Goal: Task Accomplishment & Management: Use online tool/utility

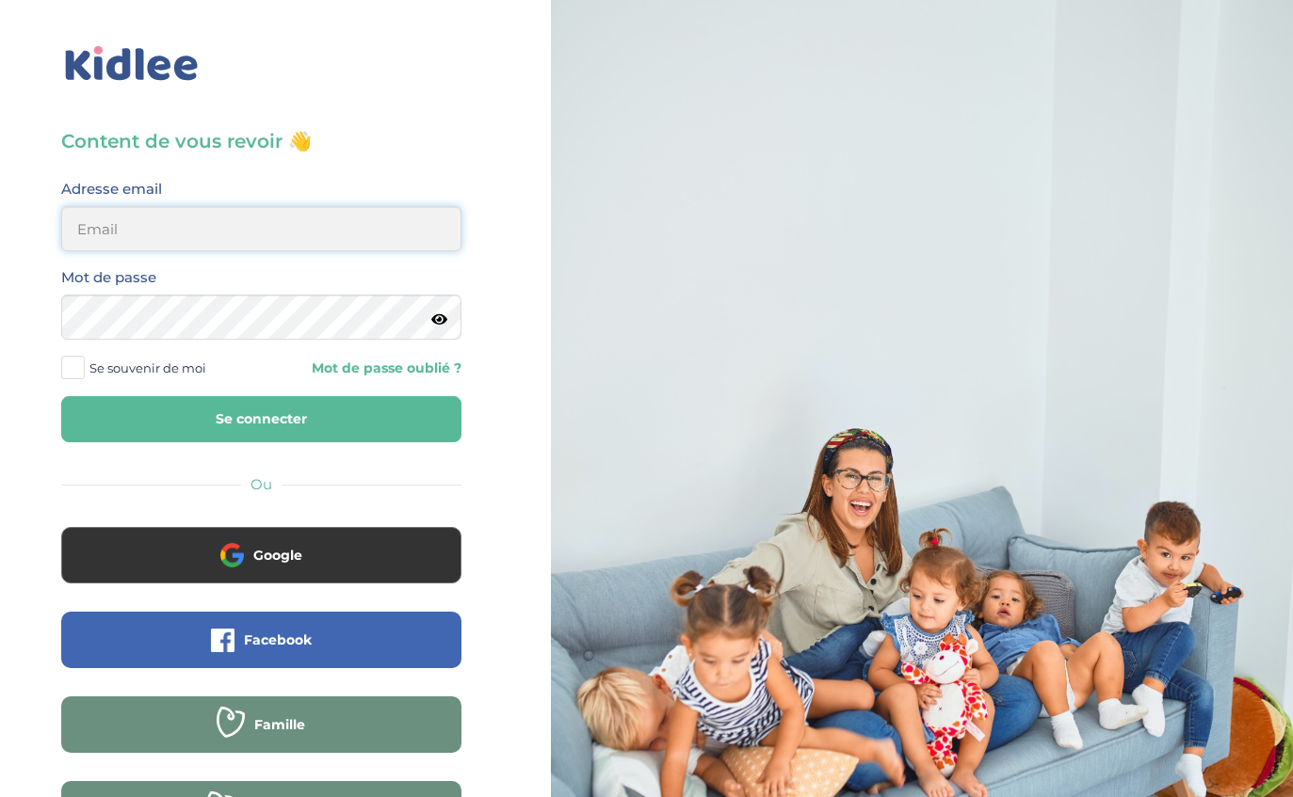
type input "sarawzar@gmail.com"
click at [261, 419] on button "Se connecter" at bounding box center [261, 419] width 400 height 46
click at [369, 419] on button "Se connecter" at bounding box center [261, 419] width 400 height 46
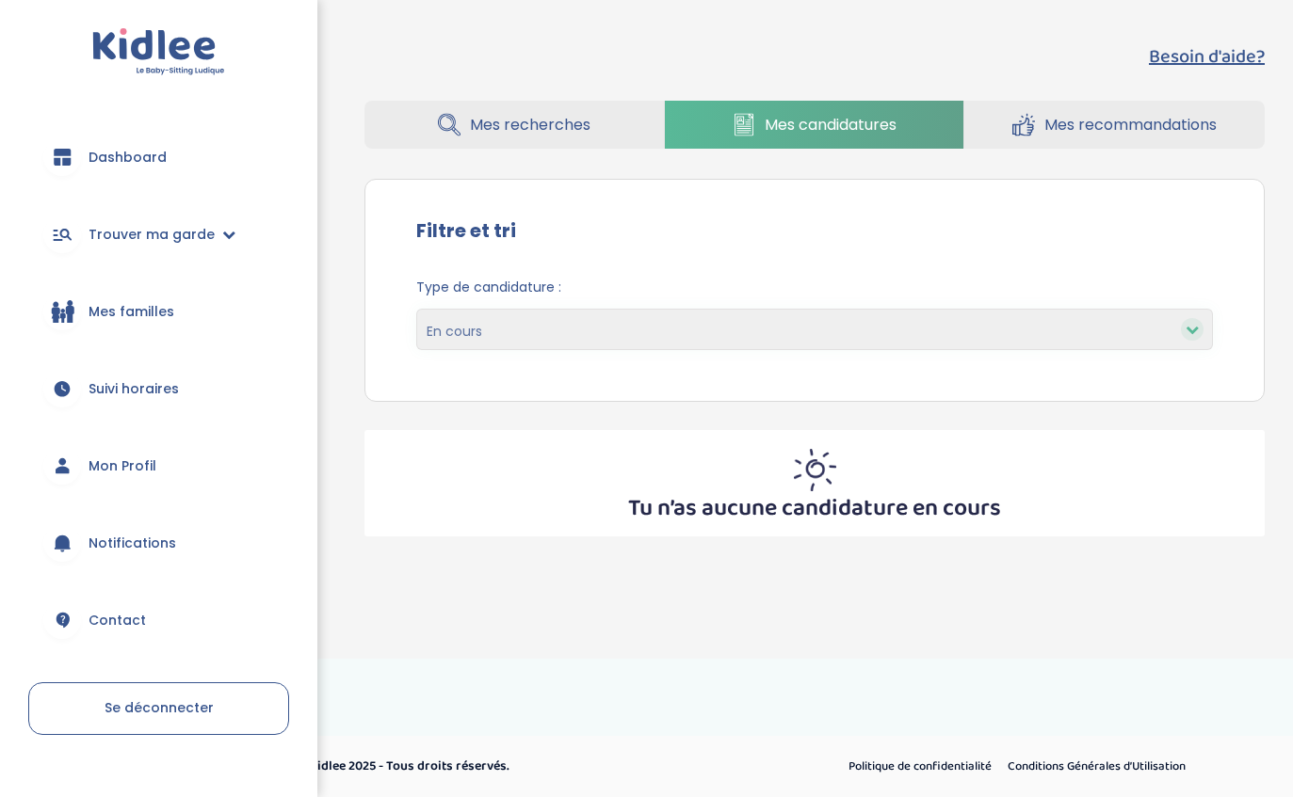
click at [1116, 114] on span "Mes recommandations" at bounding box center [1130, 125] width 172 height 24
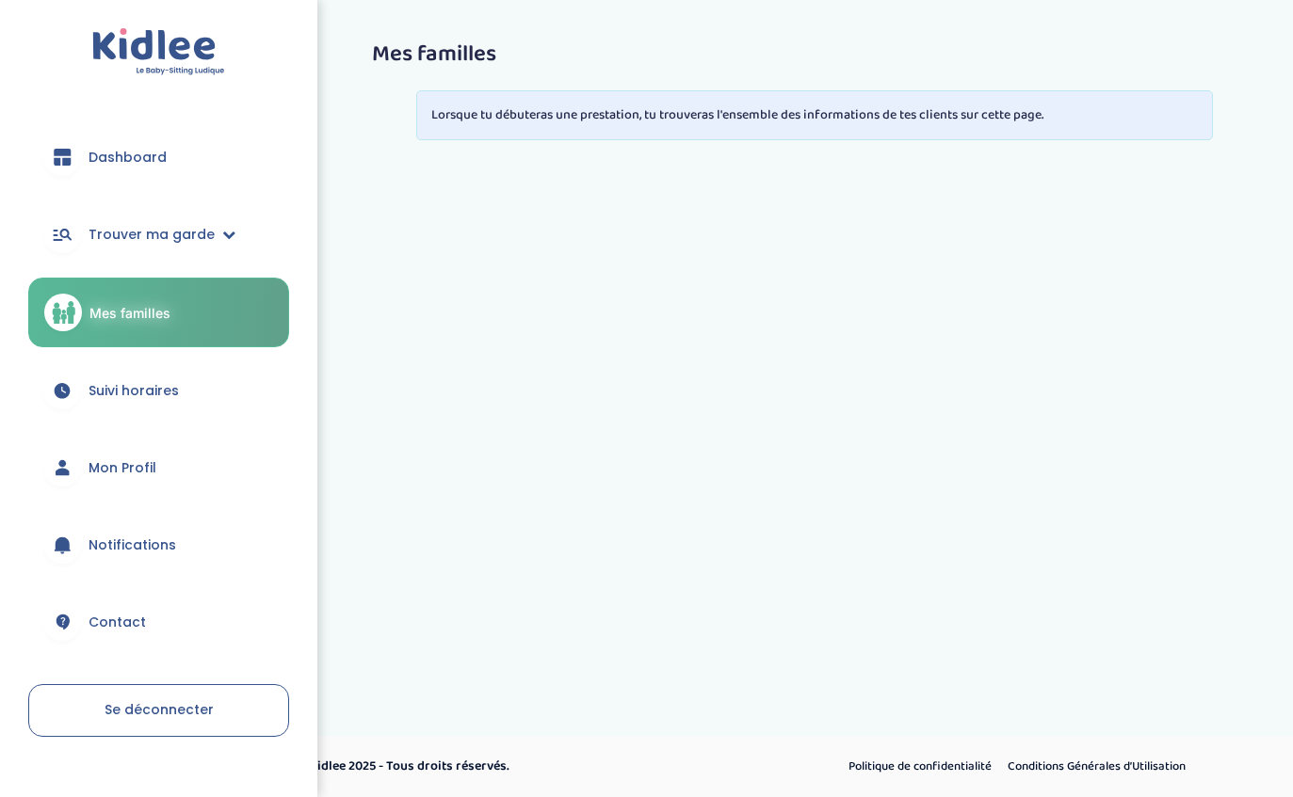
click at [143, 179] on link "Dashboard" at bounding box center [158, 157] width 261 height 68
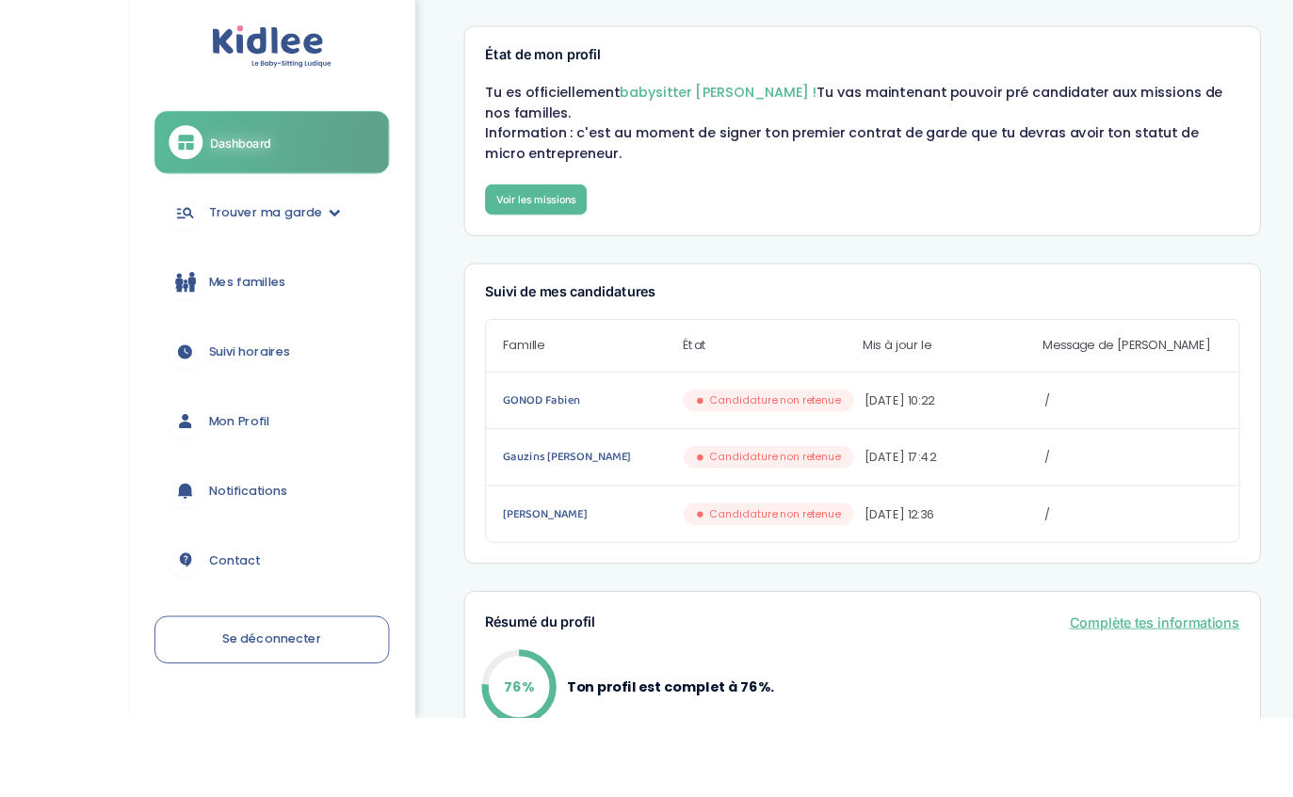
scroll to position [71, 0]
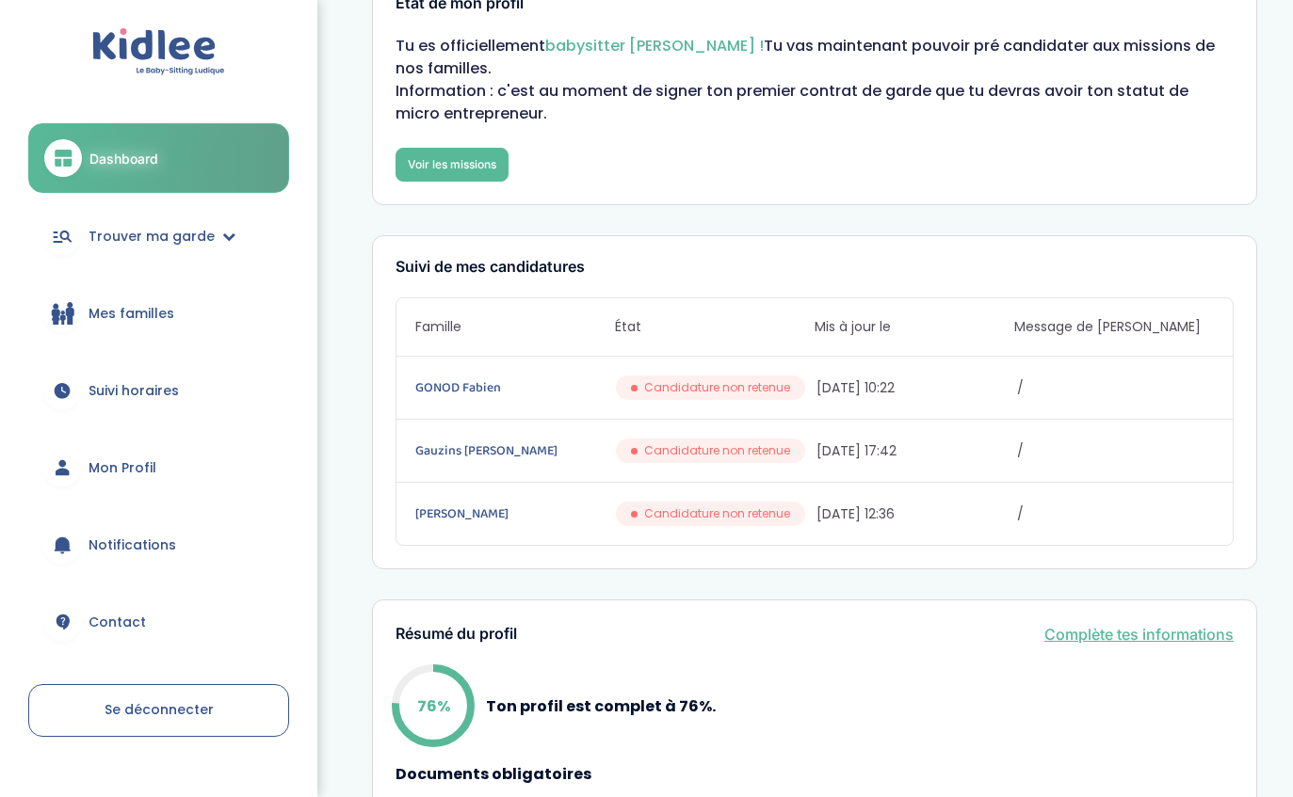
click at [195, 236] on span "Trouver ma garde" at bounding box center [152, 237] width 126 height 20
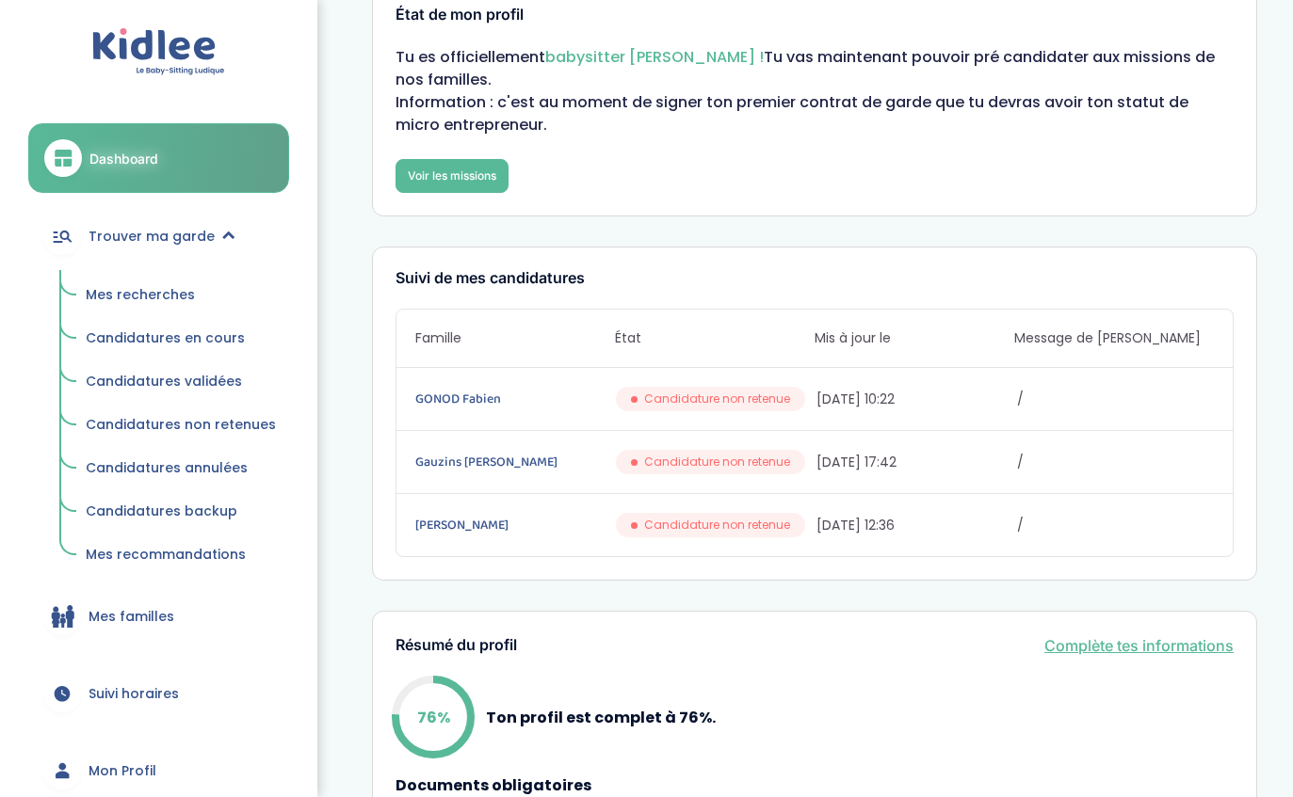
scroll to position [60, 0]
click at [163, 297] on span "Mes recherches" at bounding box center [140, 294] width 109 height 19
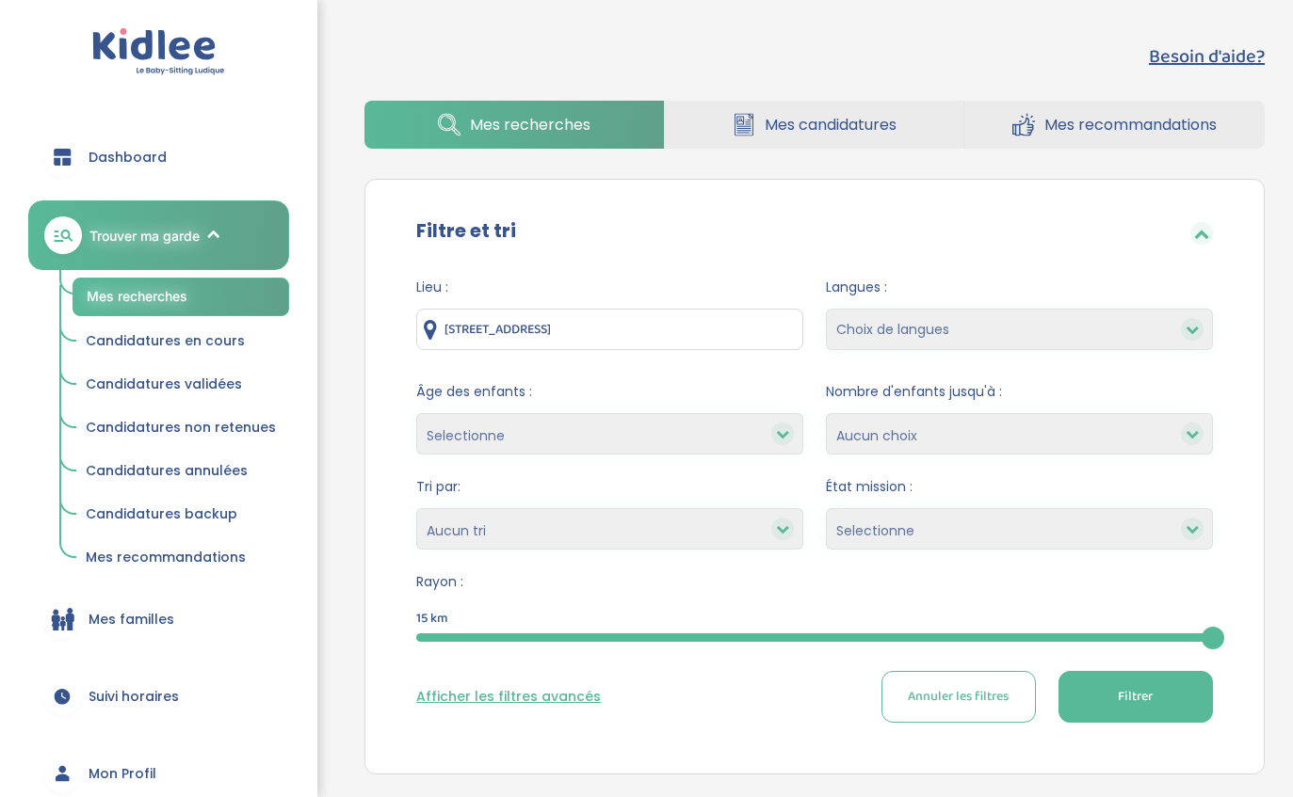
click at [696, 329] on input "127 Boulevard de Valmy, Colombes, France" at bounding box center [609, 329] width 387 height 41
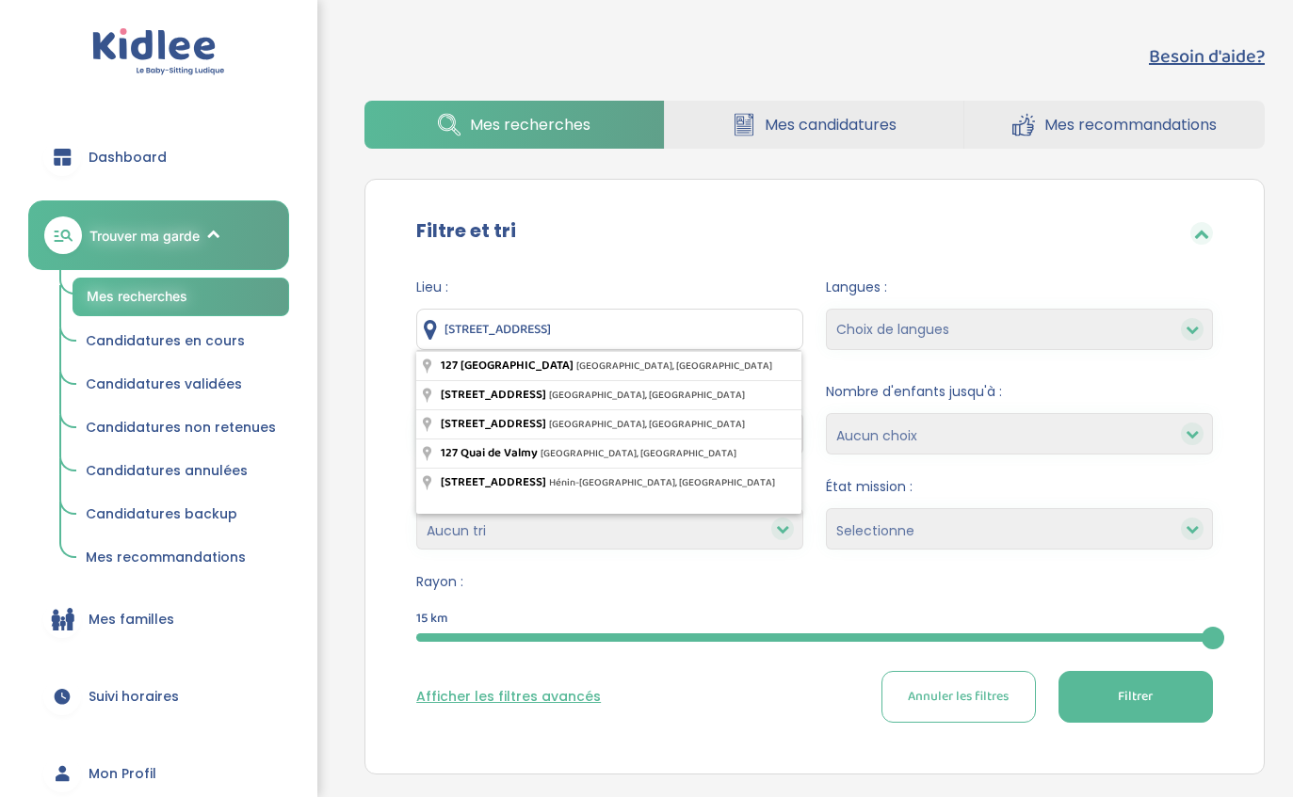
type input "127 Boulevard"
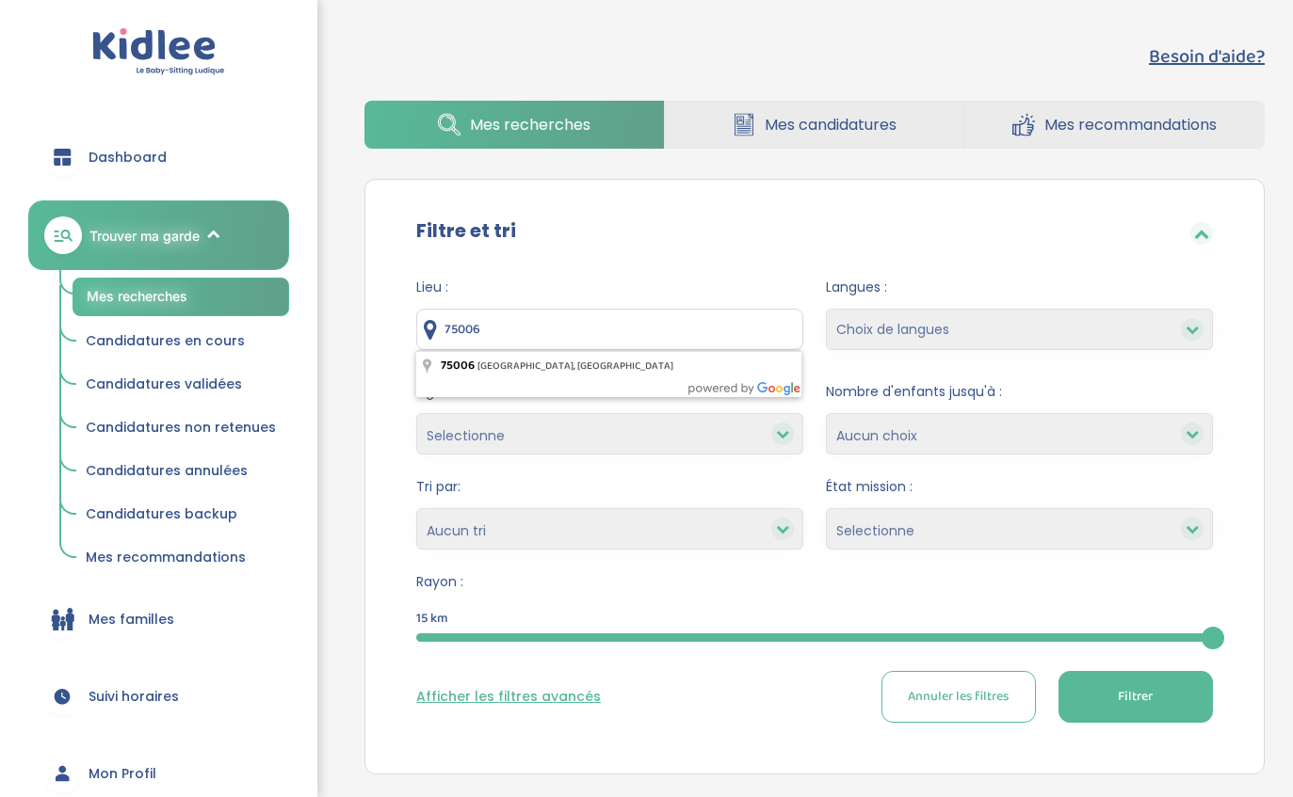
type input "75006 Paris, France"
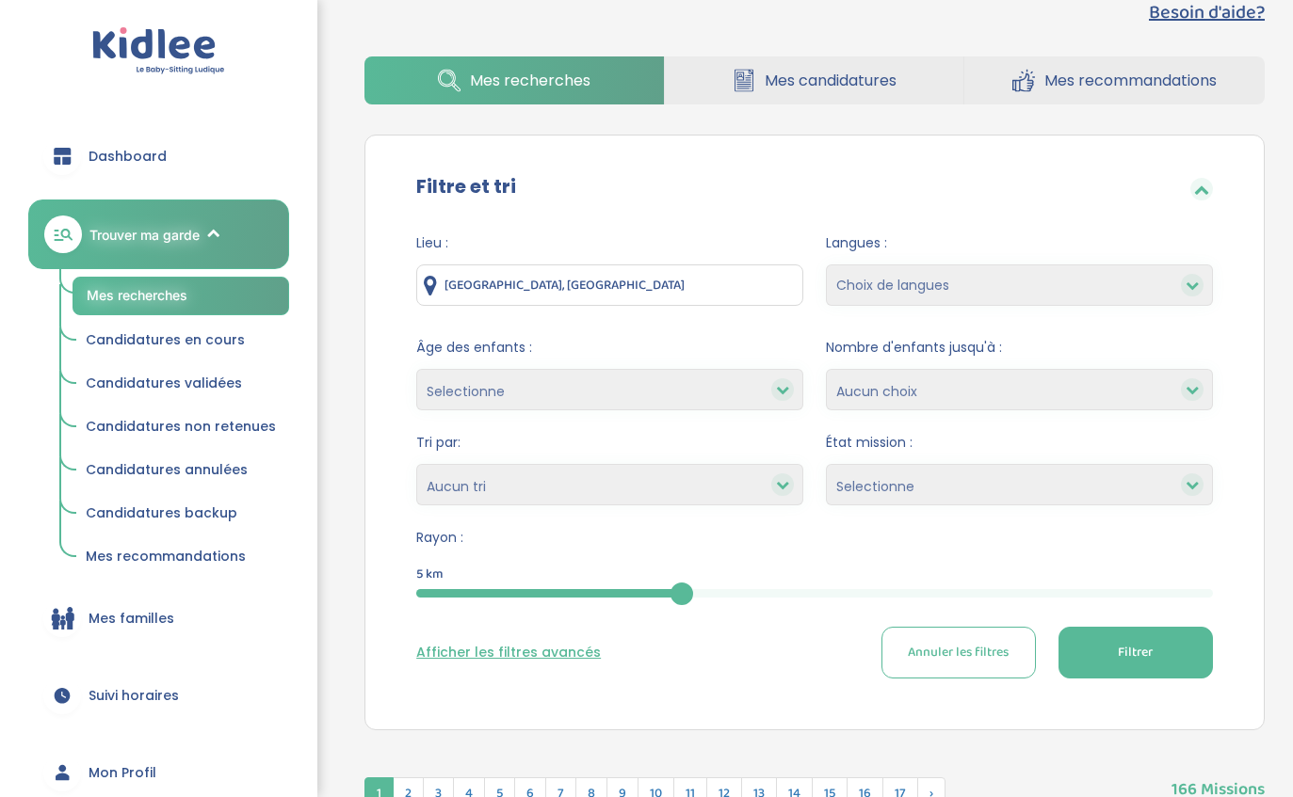
scroll to position [44, 0]
click at [1145, 643] on span "Filtrer" at bounding box center [1135, 653] width 35 height 20
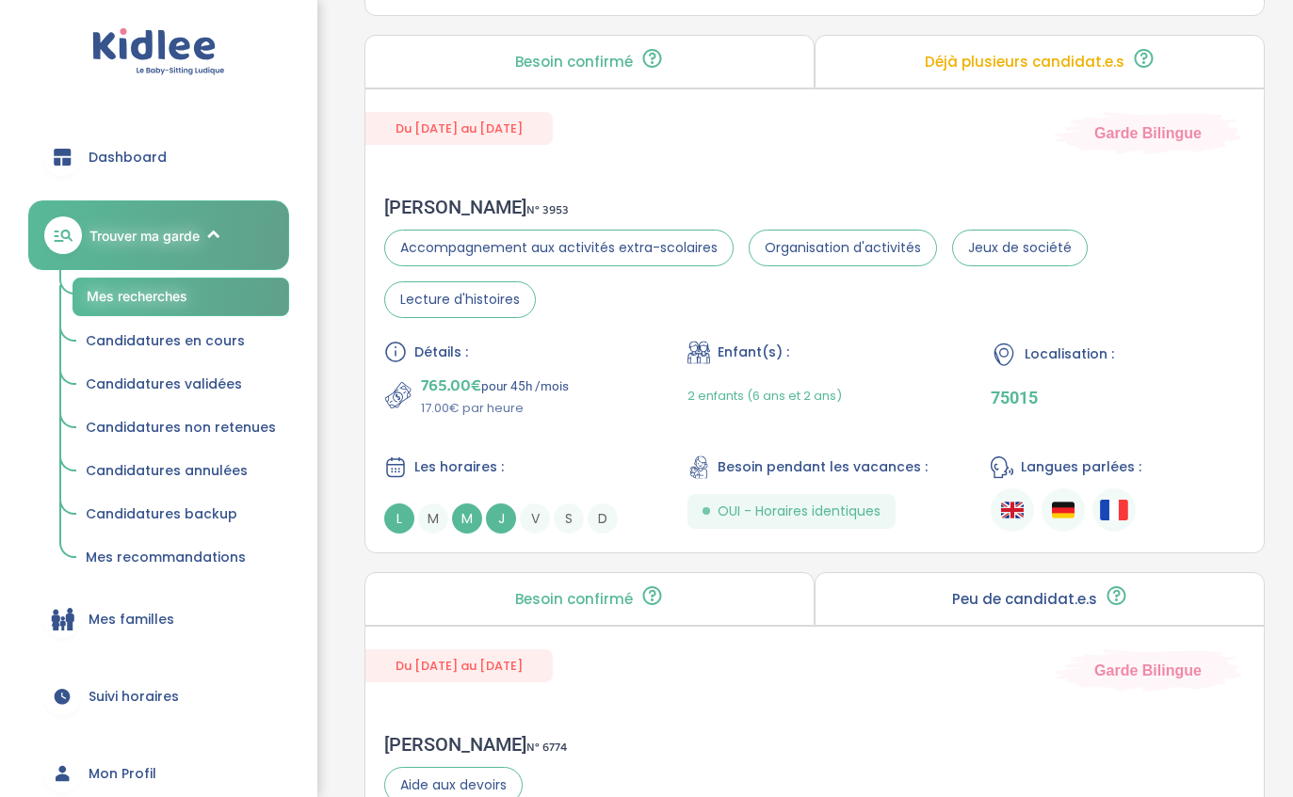
scroll to position [1329, 0]
click at [1161, 206] on div "Sophia S . N° 3953" at bounding box center [814, 208] width 861 height 23
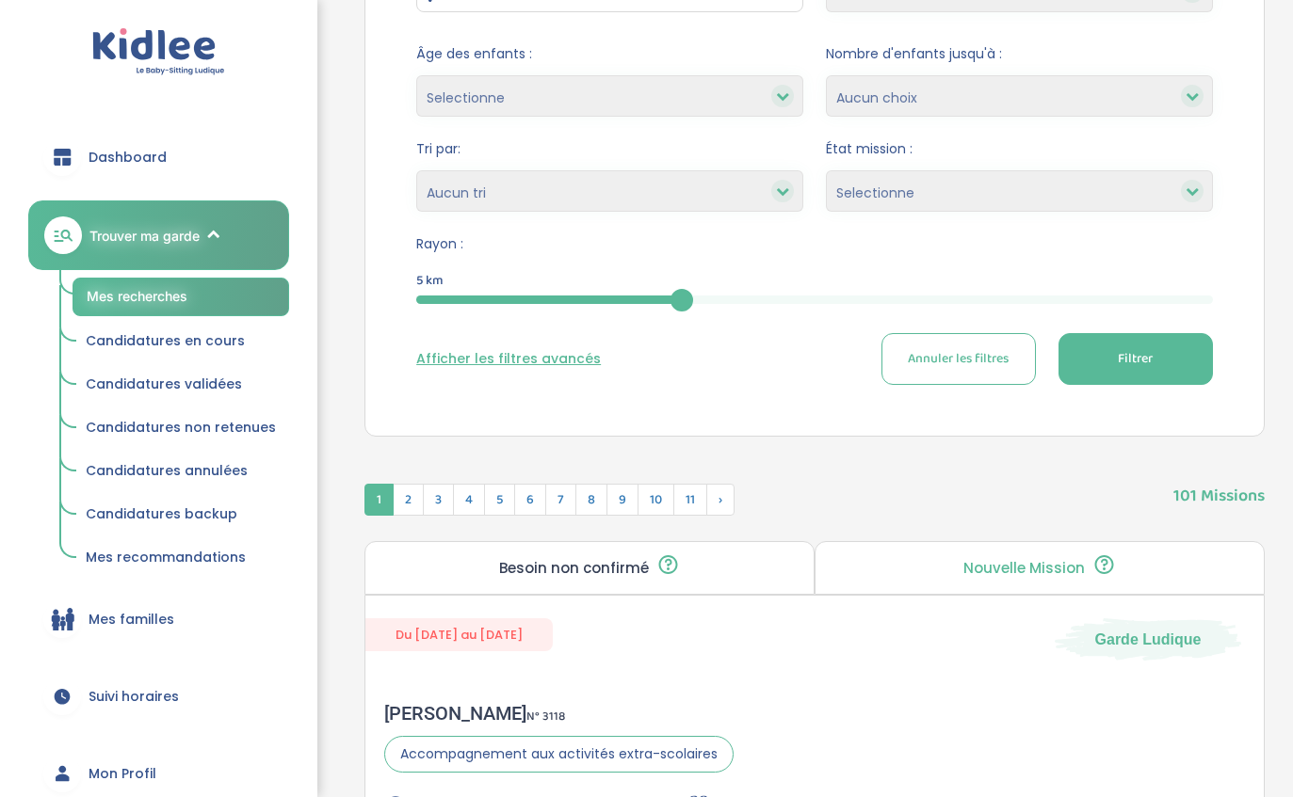
scroll to position [0, 0]
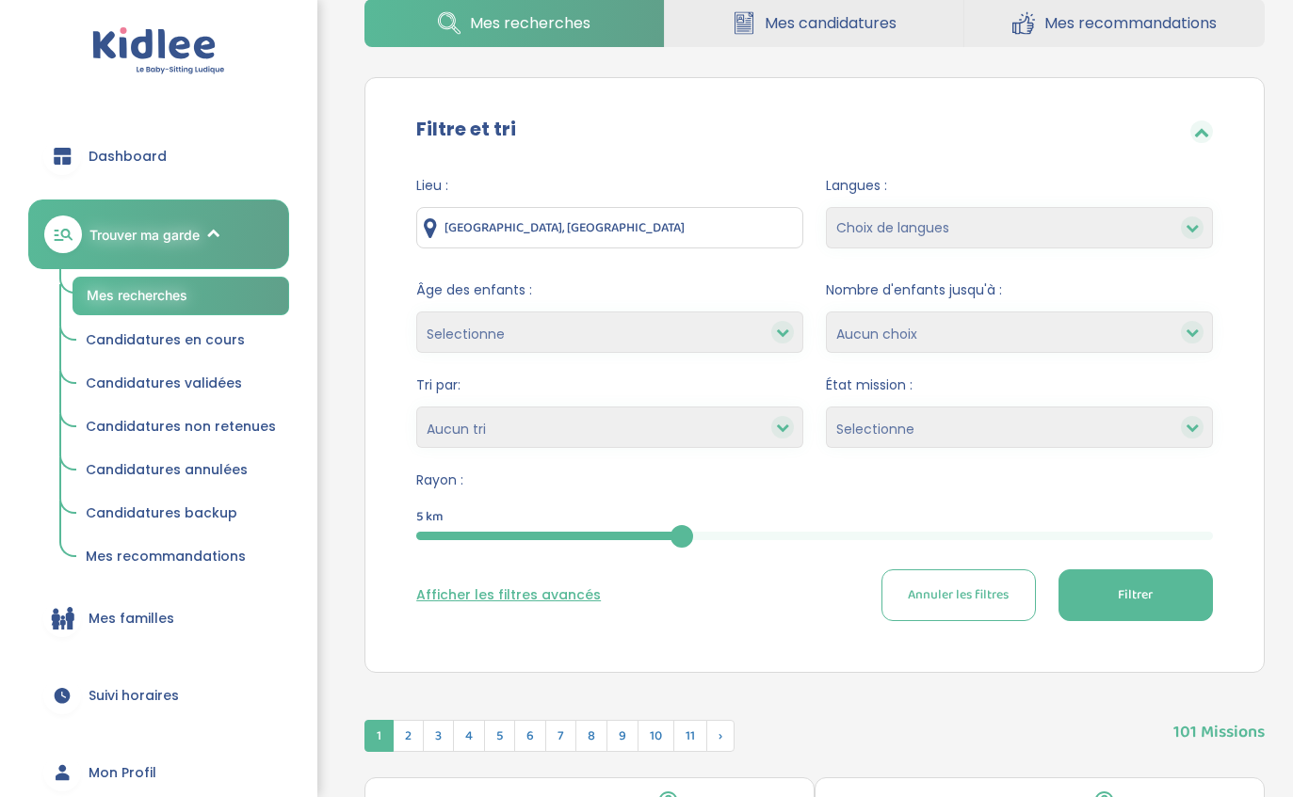
click at [543, 604] on button "Afficher les filtres avancés" at bounding box center [508, 597] width 185 height 20
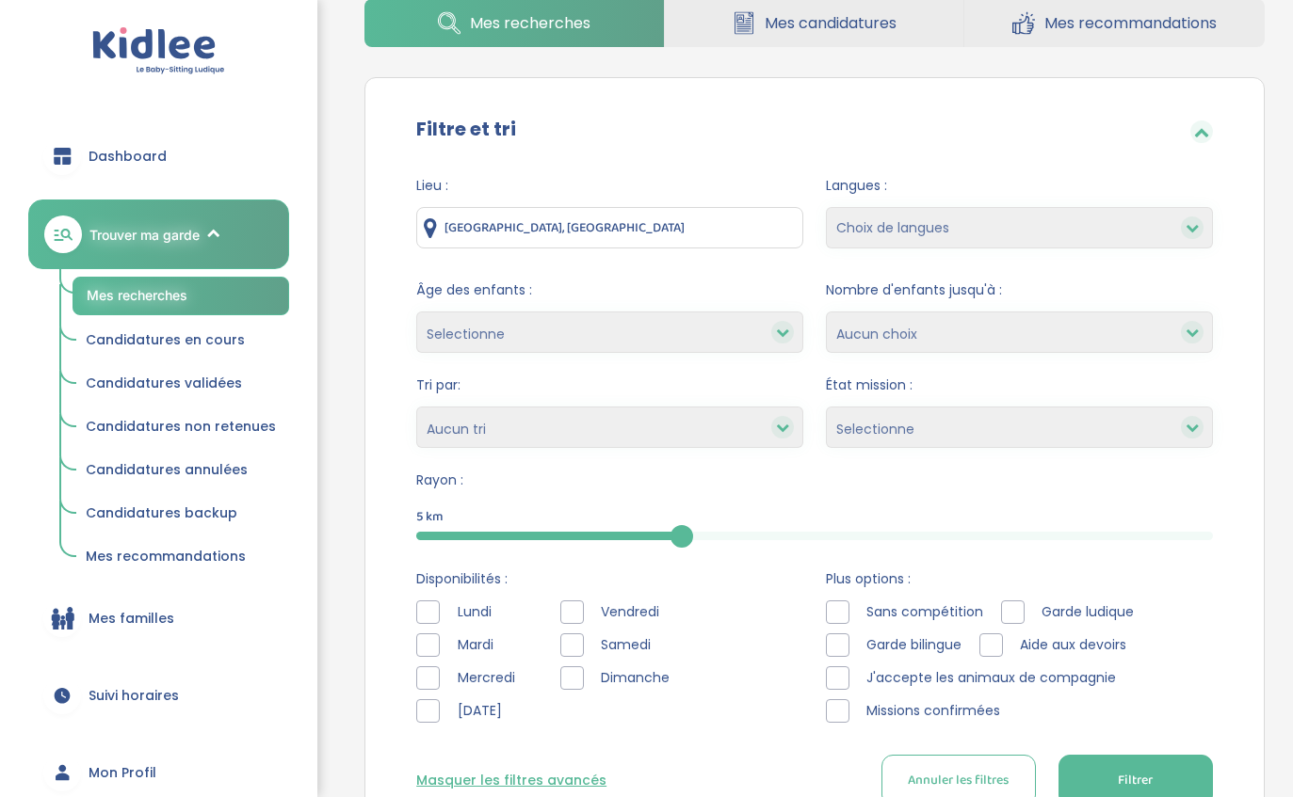
scroll to position [102, 0]
click at [422, 675] on div at bounding box center [428, 679] width 24 height 24
click at [422, 712] on div at bounding box center [428, 712] width 24 height 24
click at [424, 610] on div at bounding box center [428, 613] width 24 height 24
click at [556, 603] on div "Lundi Mardi Mercredi Jeudi Vendredi Samedi Dimanche" at bounding box center [609, 667] width 387 height 132
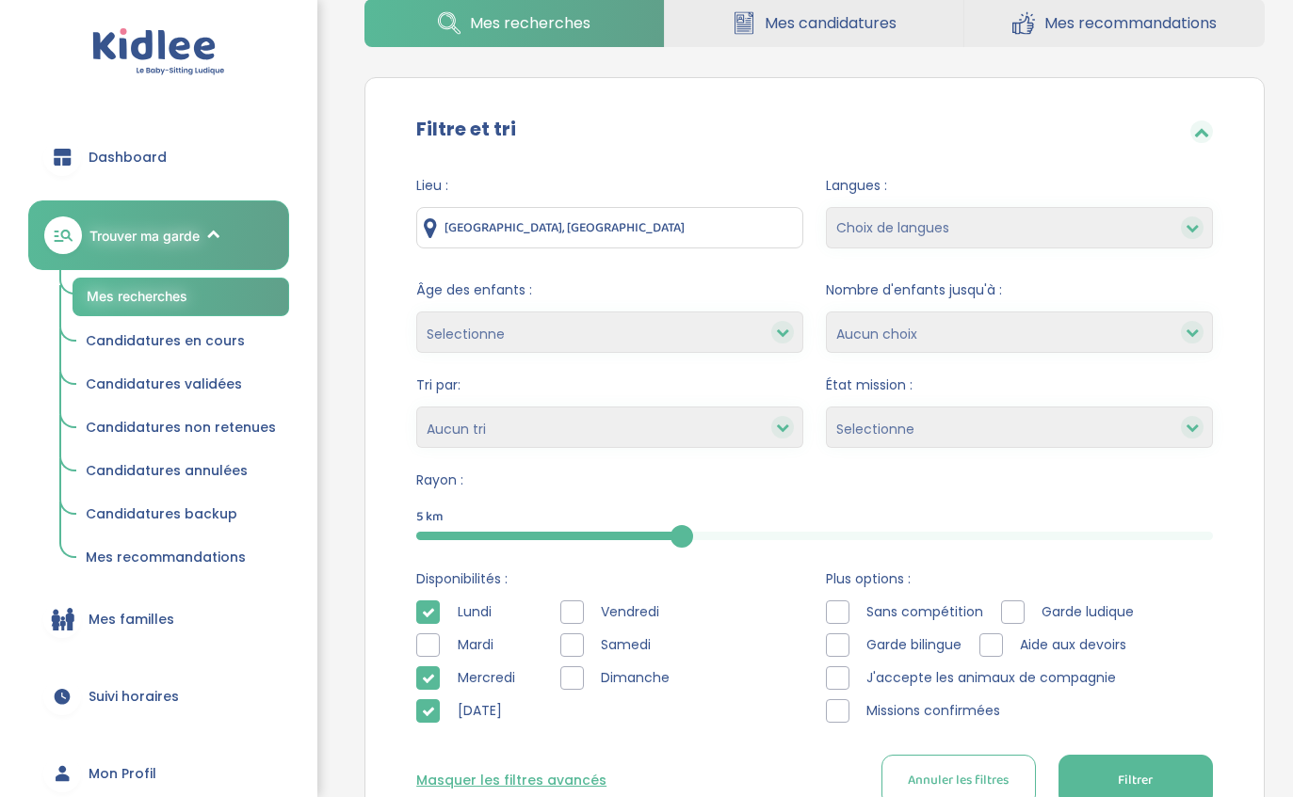
click at [561, 643] on div at bounding box center [572, 646] width 24 height 24
click at [560, 684] on div at bounding box center [572, 679] width 24 height 24
click at [573, 609] on div at bounding box center [572, 613] width 24 height 24
click at [1165, 768] on button "Filtrer" at bounding box center [1135, 781] width 154 height 52
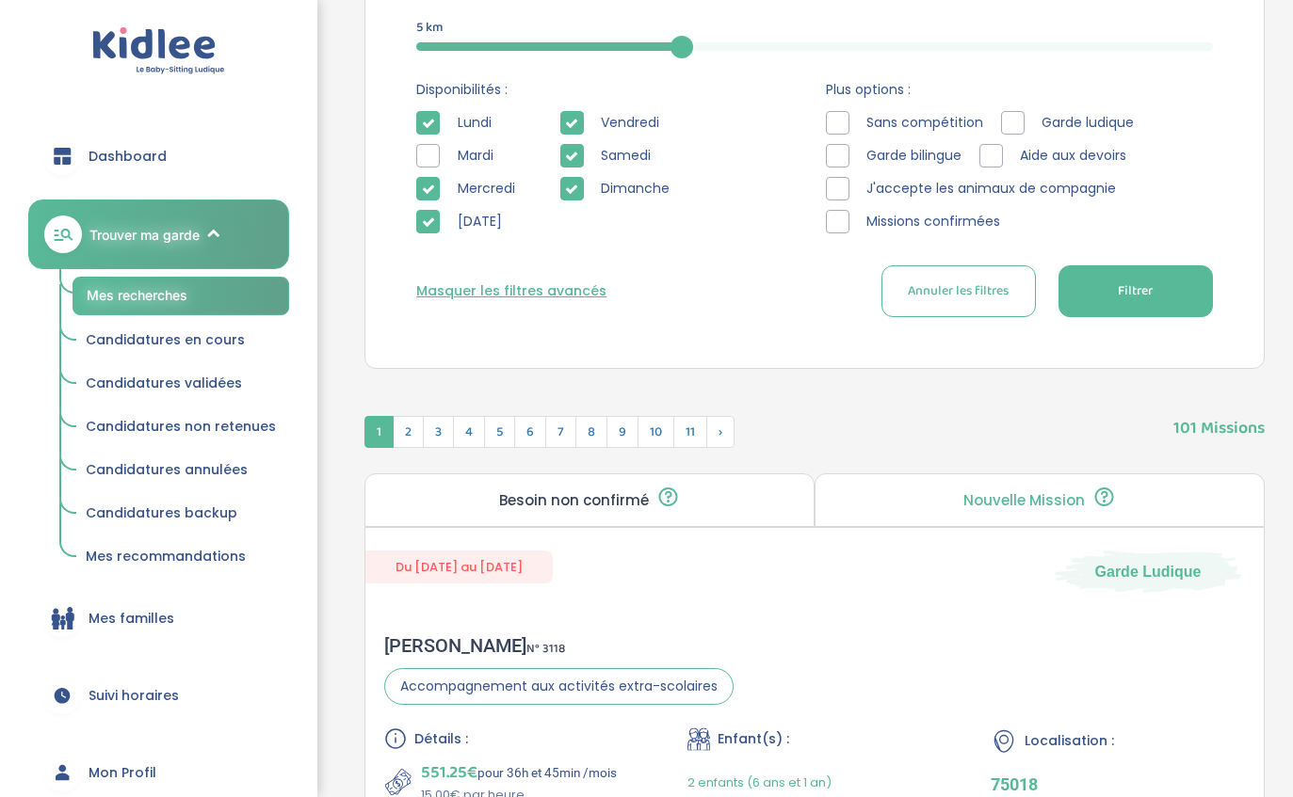
scroll to position [590, 0]
click at [1171, 282] on button "Filtrer" at bounding box center [1135, 292] width 154 height 52
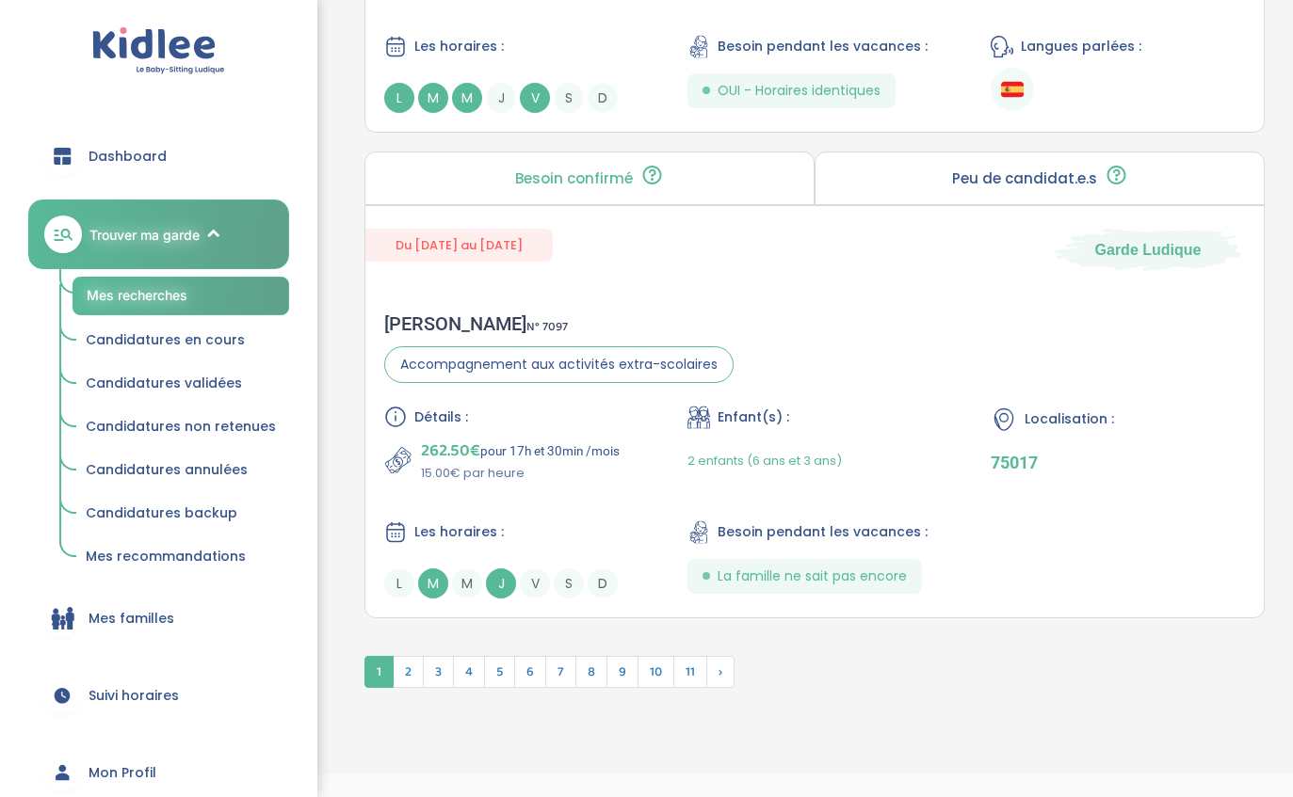
scroll to position [5290, 0]
click at [402, 688] on span "2" at bounding box center [408, 672] width 31 height 32
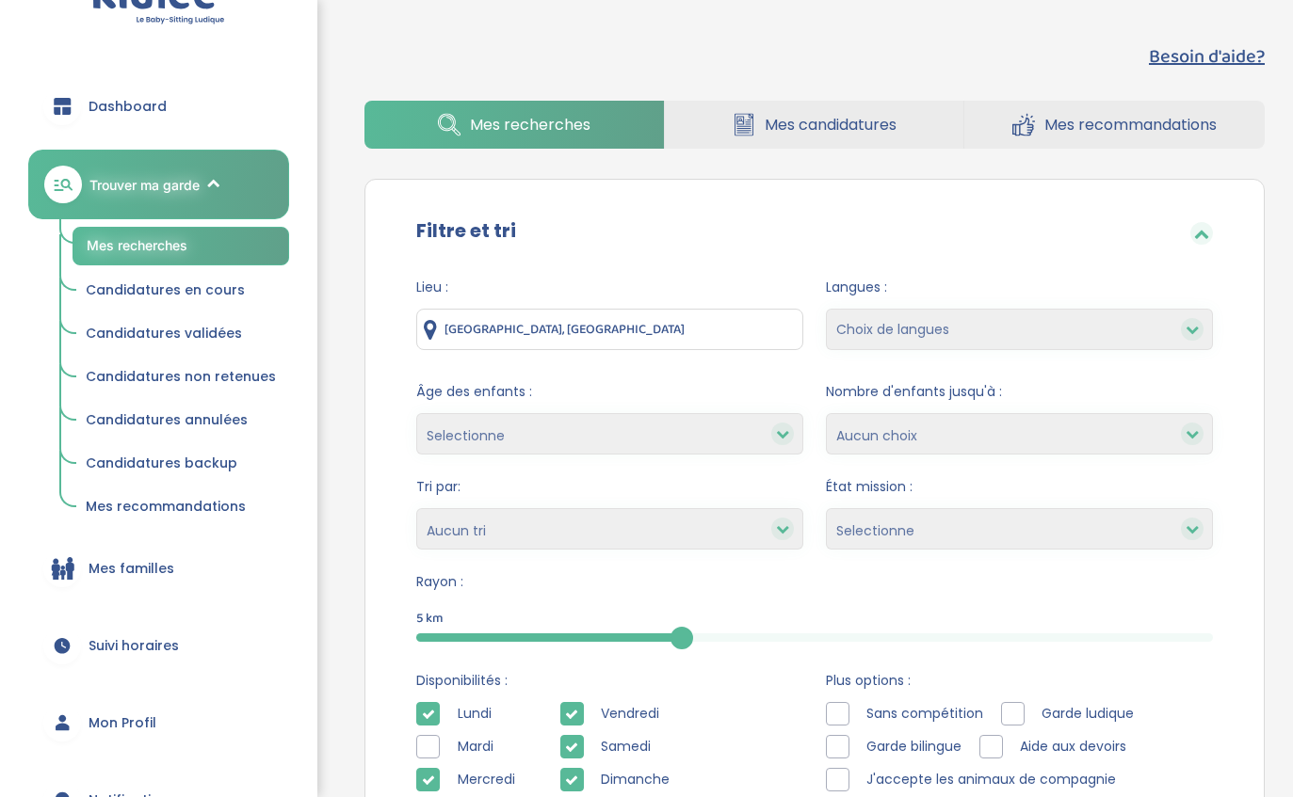
scroll to position [43, 0]
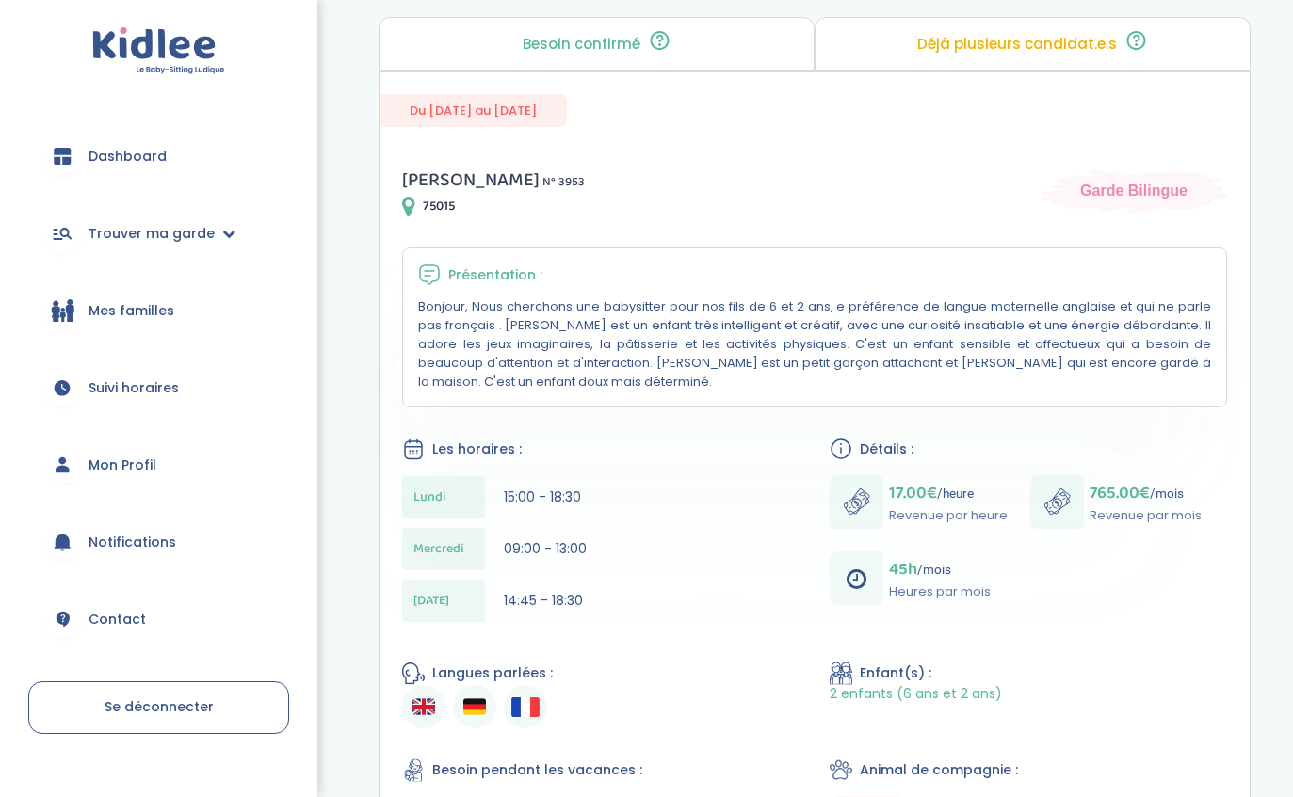
scroll to position [199, 0]
